Goal: Check status: Check status

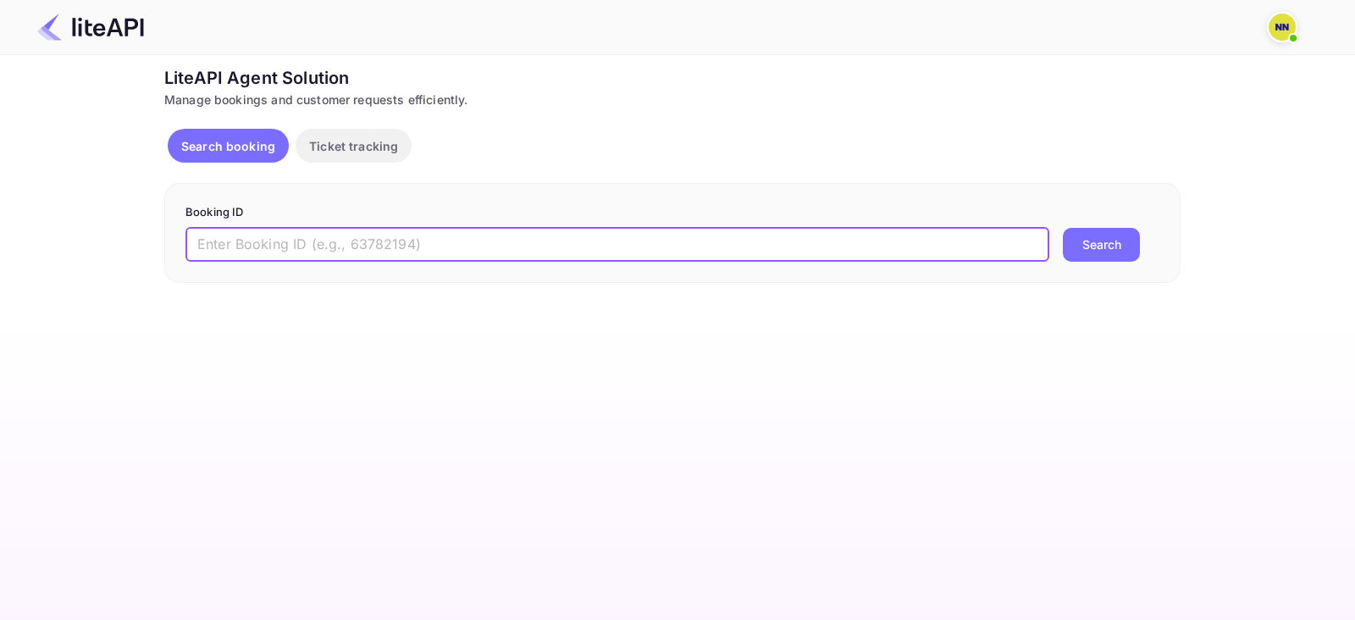
click at [361, 247] on input "text" at bounding box center [618, 245] width 864 height 34
paste input "5523351"
type input "5523351"
click at [1090, 249] on button "Search" at bounding box center [1101, 245] width 77 height 34
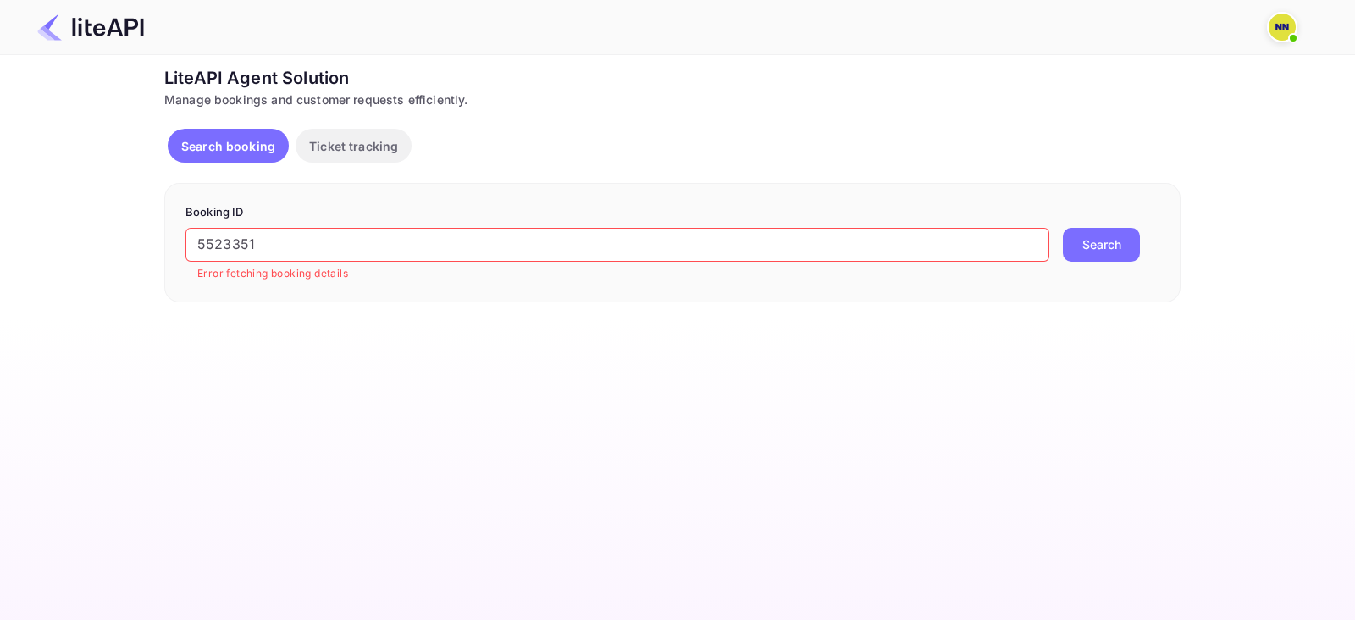
click at [1288, 23] on img at bounding box center [1282, 27] width 27 height 27
click at [1148, 143] on div "Logout" at bounding box center [1200, 134] width 195 height 41
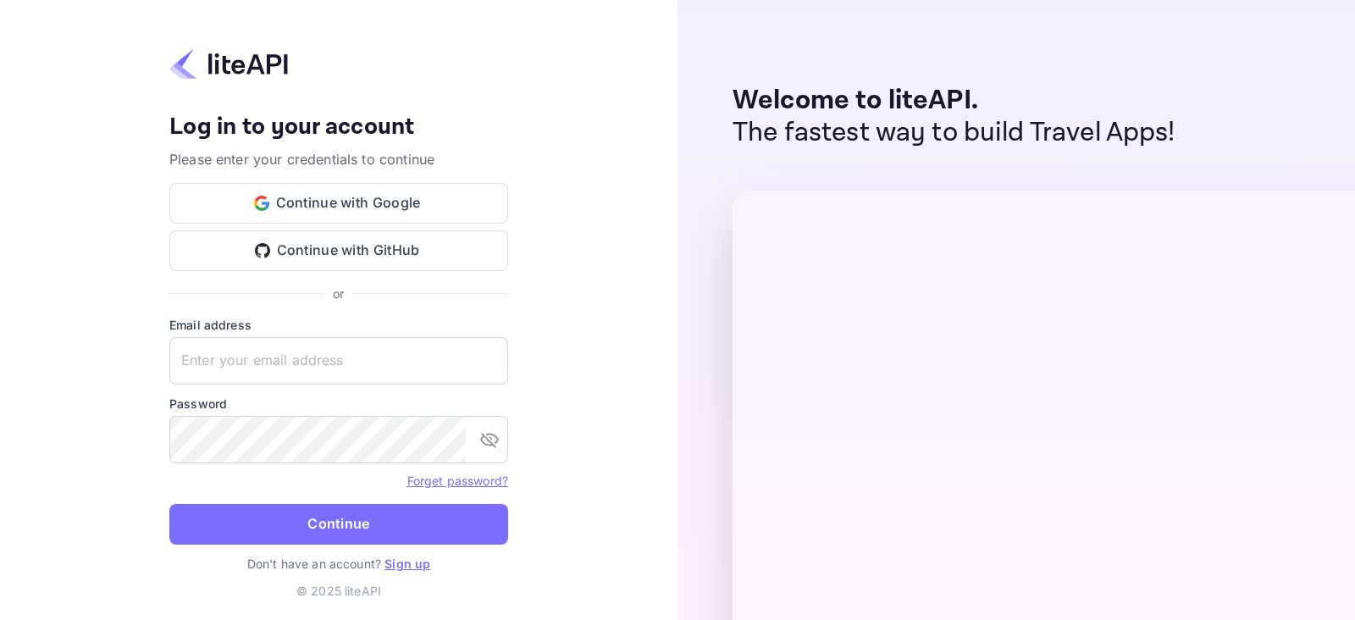
type input "password@tbo.com"
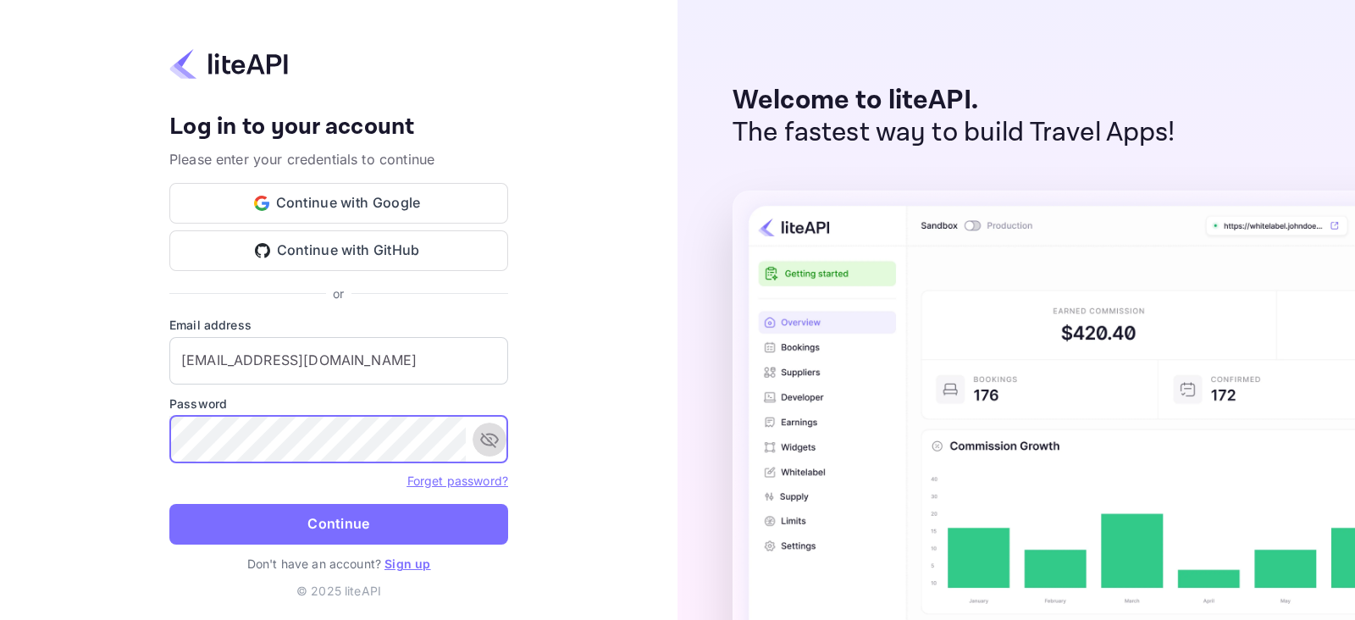
click at [496, 445] on icon "toggle password visibility" at bounding box center [489, 440] width 20 height 20
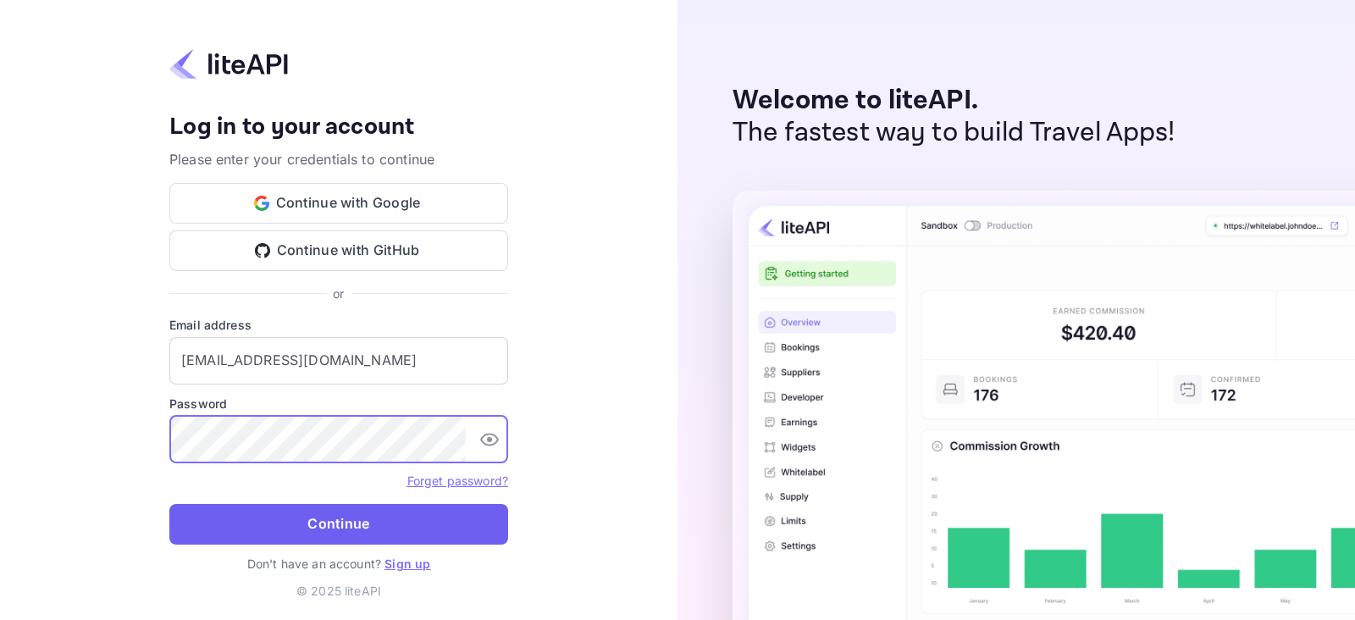
click at [335, 517] on button "Continue" at bounding box center [338, 524] width 339 height 41
